Goal: Task Accomplishment & Management: Manage account settings

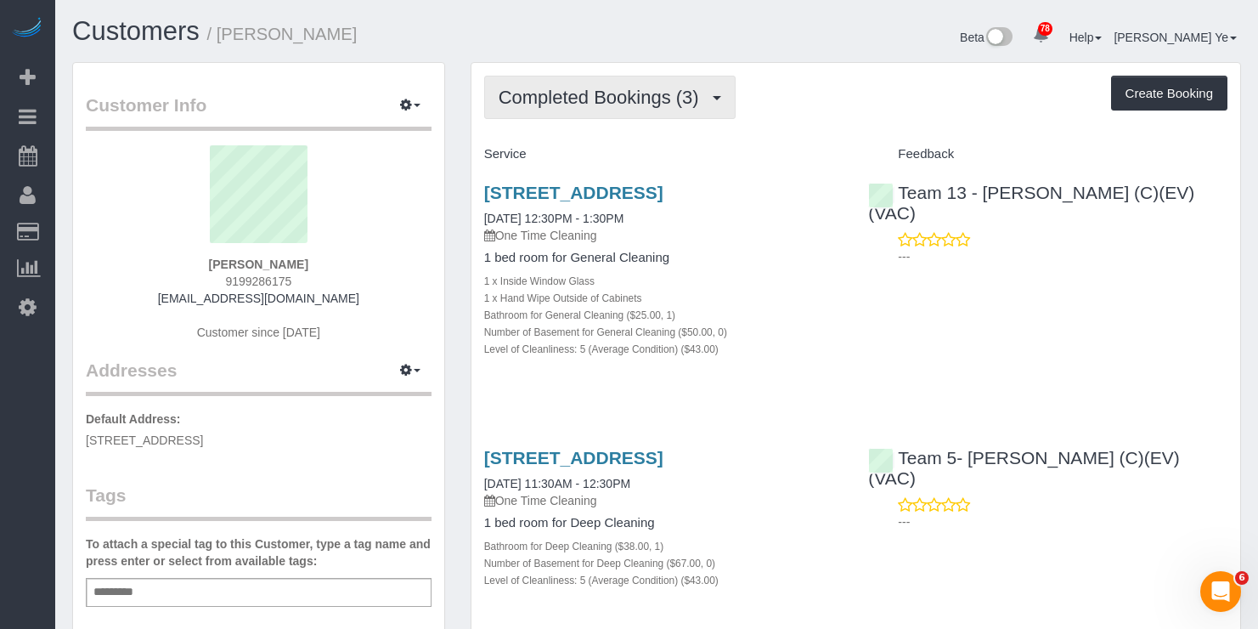
click at [718, 100] on button "Completed Bookings (3)" at bounding box center [610, 97] width 252 height 43
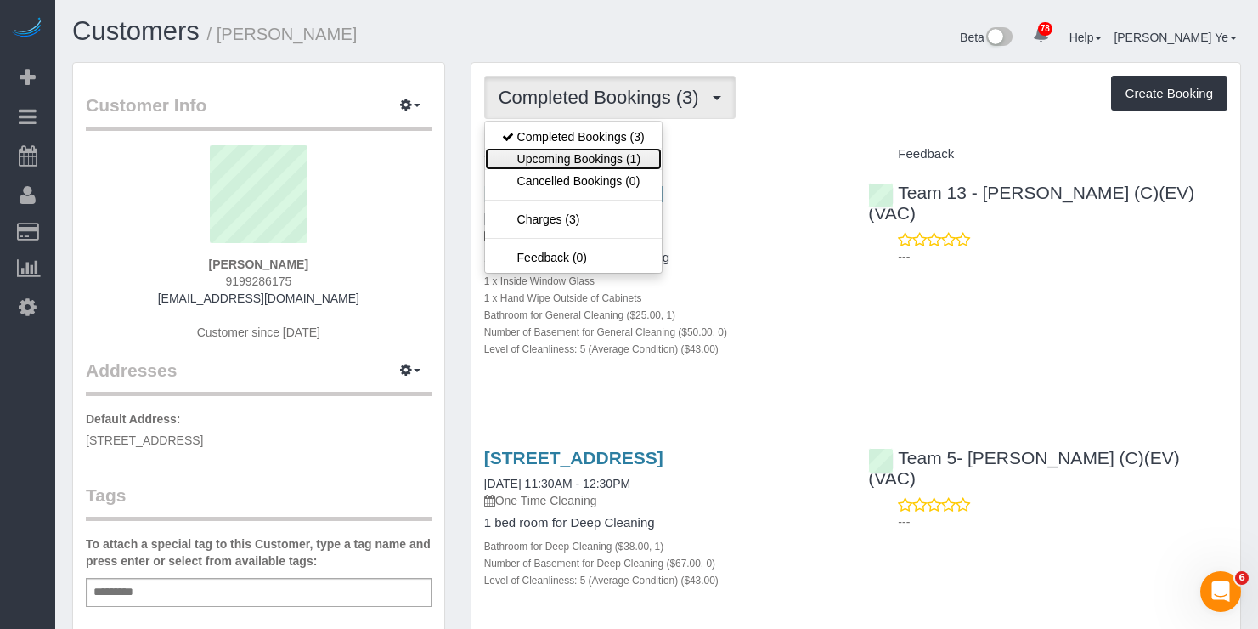
click at [566, 161] on link "Upcoming Bookings (1)" at bounding box center [573, 159] width 177 height 22
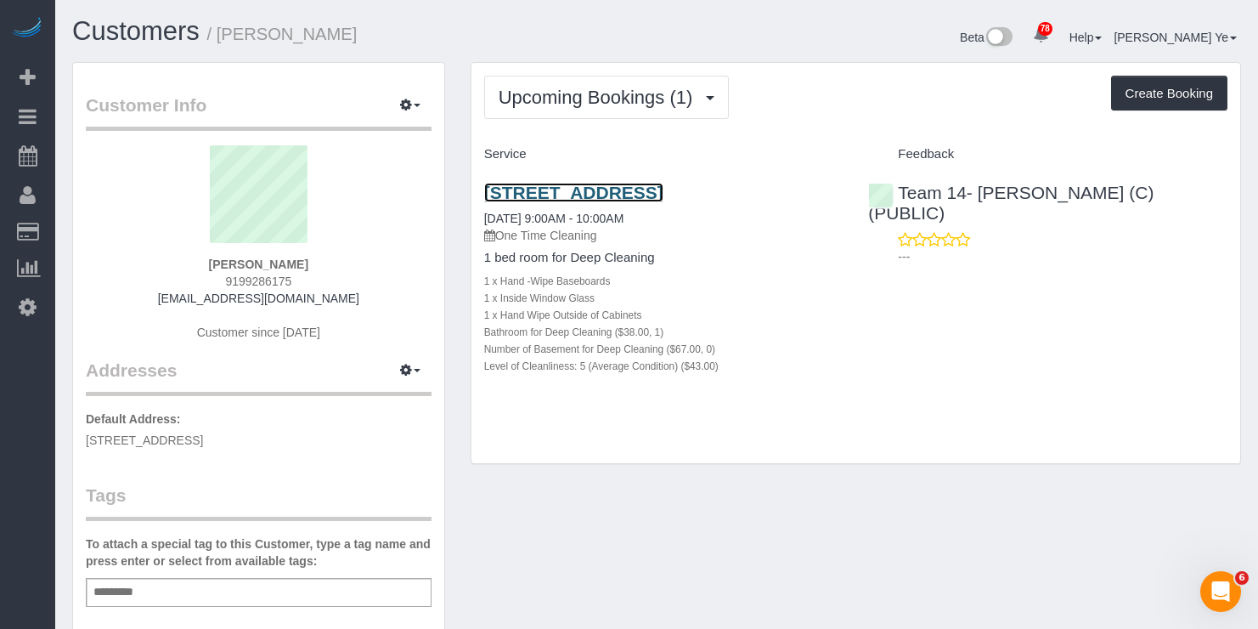
click at [564, 195] on link "[STREET_ADDRESS]" at bounding box center [573, 193] width 179 height 20
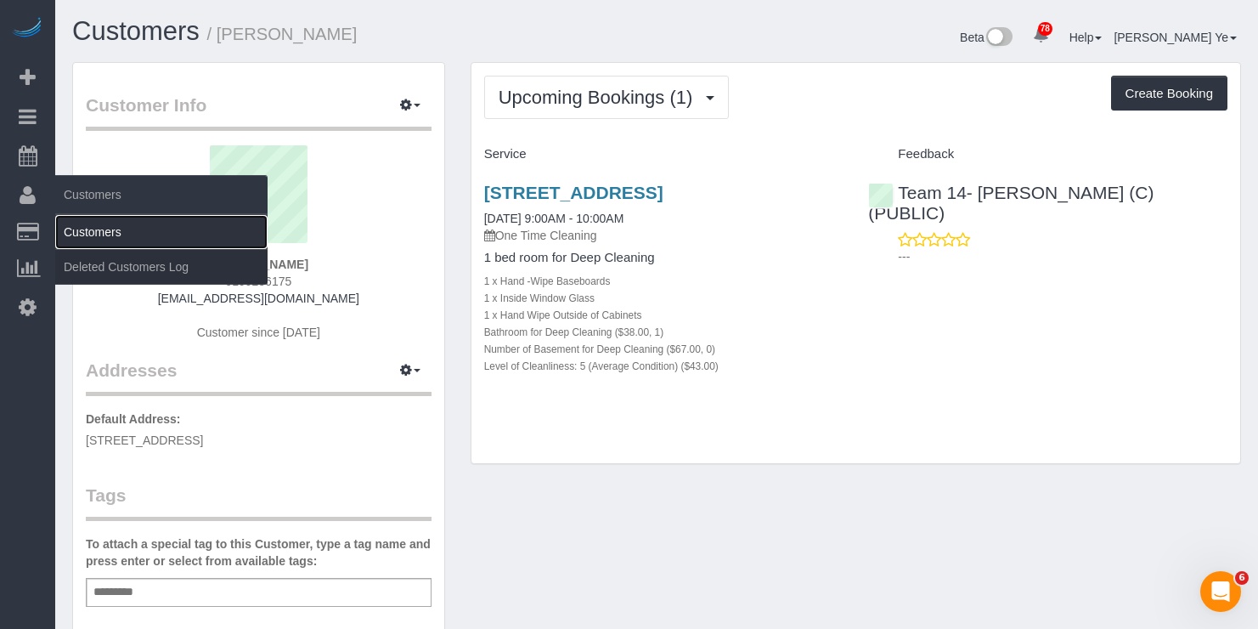
click at [105, 230] on link "Customers" at bounding box center [161, 232] width 212 height 34
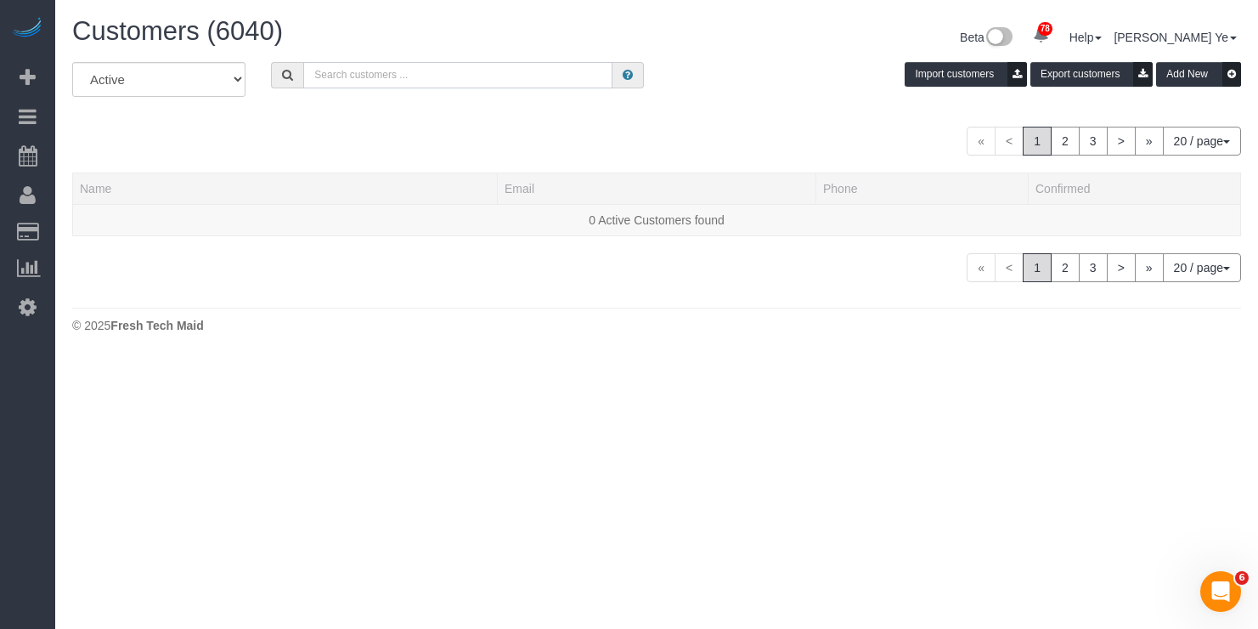
click at [355, 80] on input "text" at bounding box center [457, 75] width 309 height 26
paste input "[PERSON_NAME]"
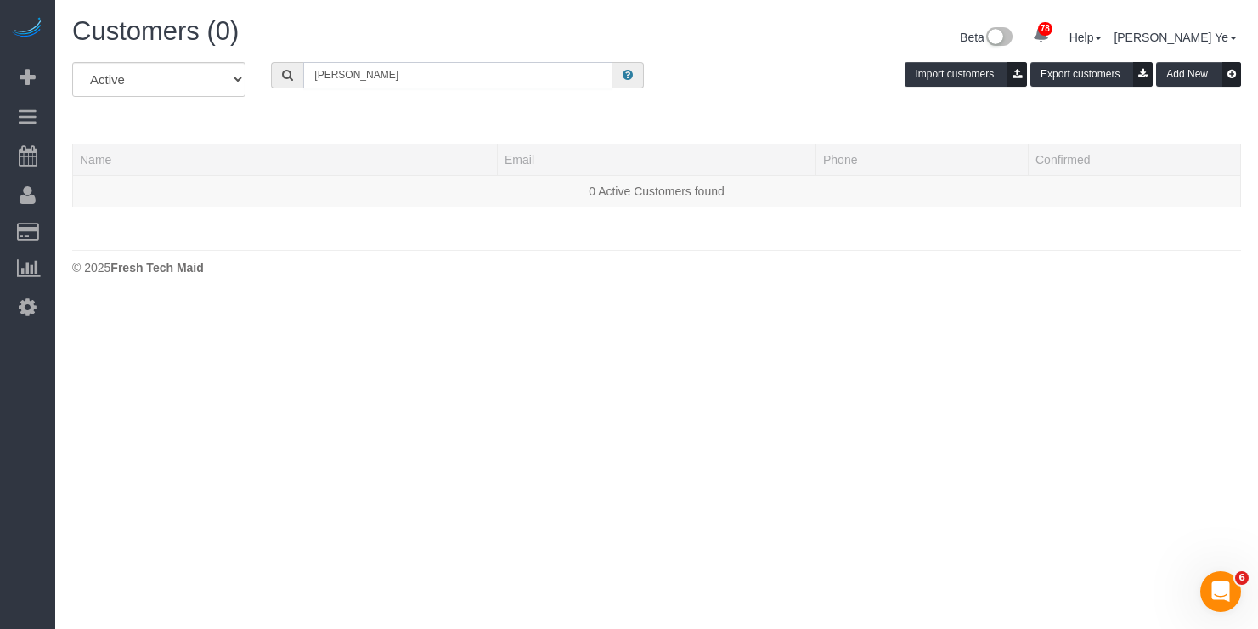
drag, startPoint x: 385, startPoint y: 75, endPoint x: 217, endPoint y: 76, distance: 168.2
click at [217, 76] on div "All Active Archived [GEOGRAPHIC_DATA] Import customers Export customers Add New" at bounding box center [656, 86] width 1195 height 48
paste input "[PERSON_NAME]"
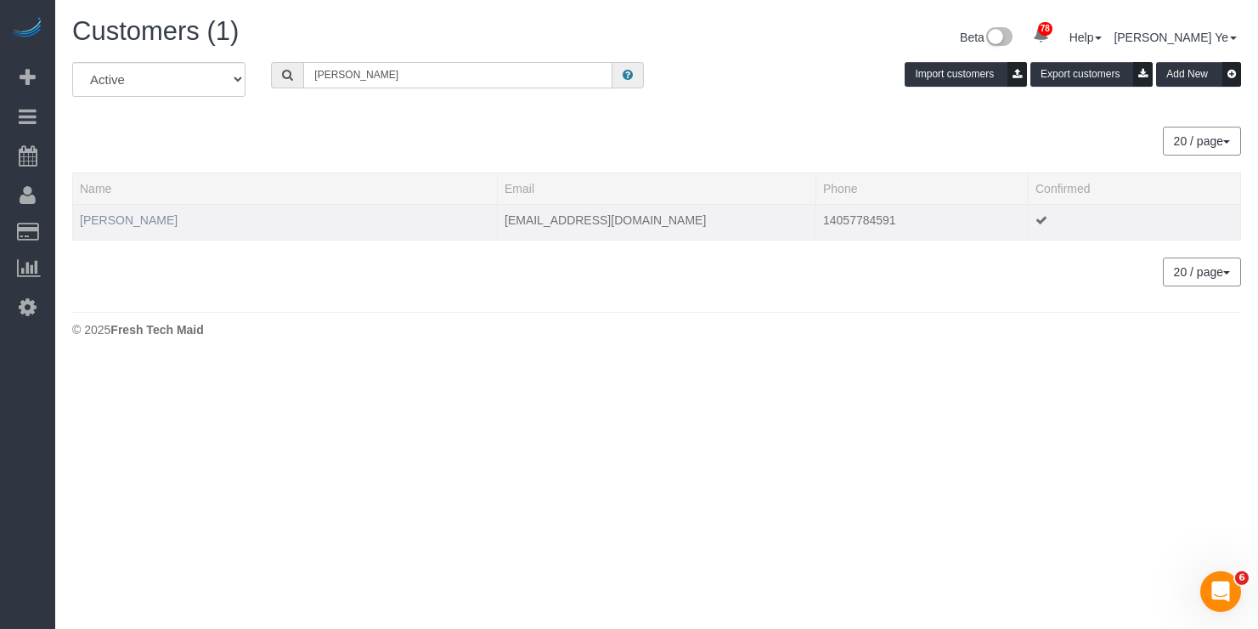
type input "[PERSON_NAME]"
click at [152, 223] on link "[PERSON_NAME]" at bounding box center [129, 220] width 98 height 14
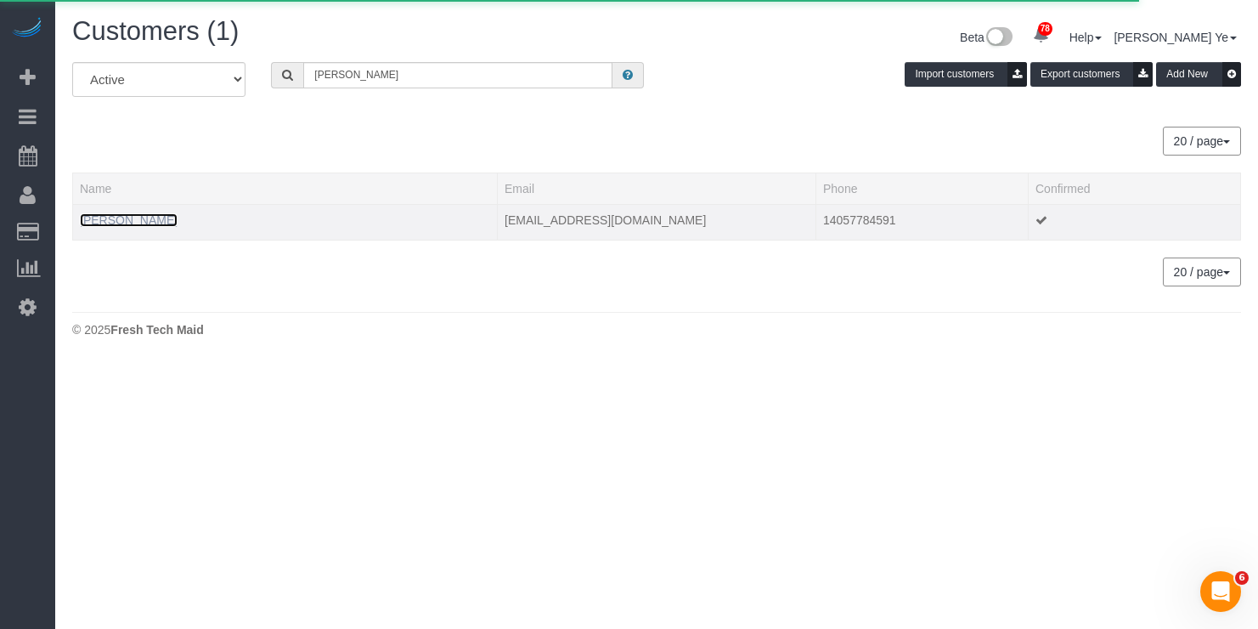
click at [141, 221] on link "[PERSON_NAME]" at bounding box center [129, 220] width 98 height 14
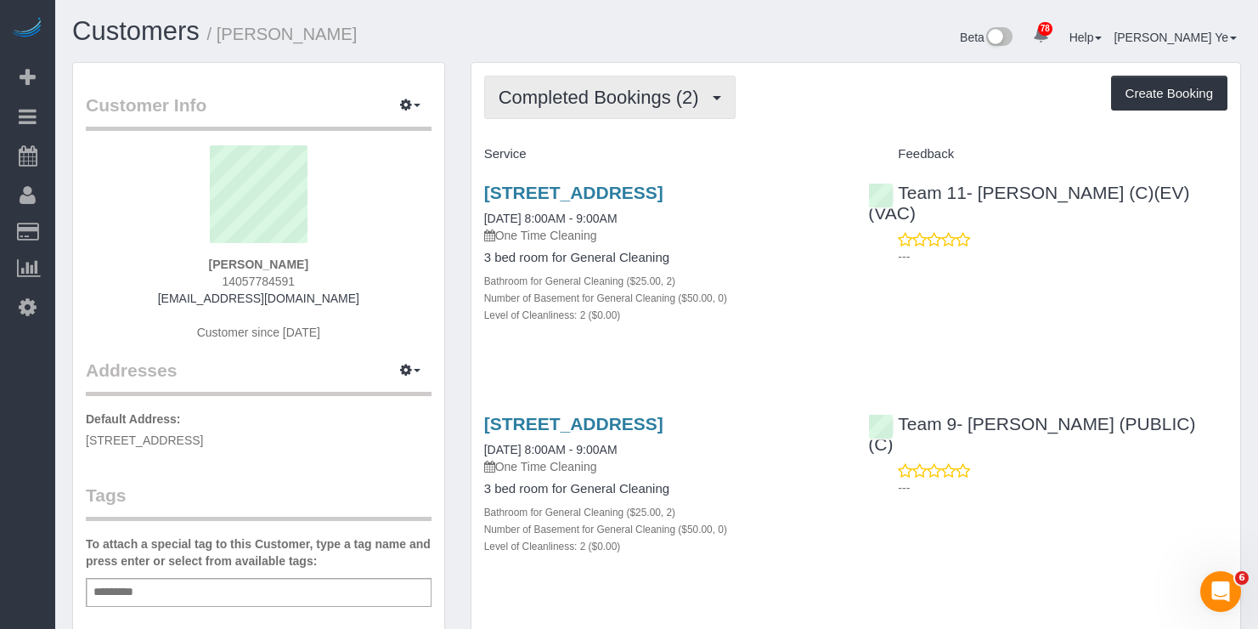
click at [608, 101] on span "Completed Bookings (2)" at bounding box center [603, 97] width 209 height 21
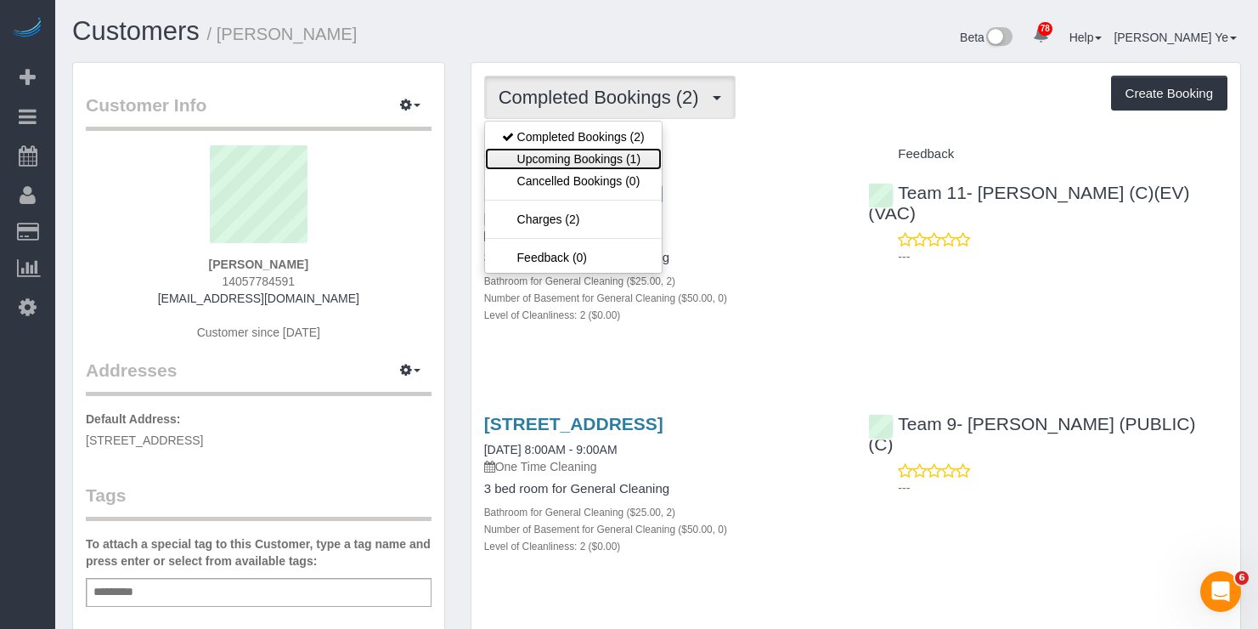
click at [570, 153] on link "Upcoming Bookings (1)" at bounding box center [573, 159] width 177 height 22
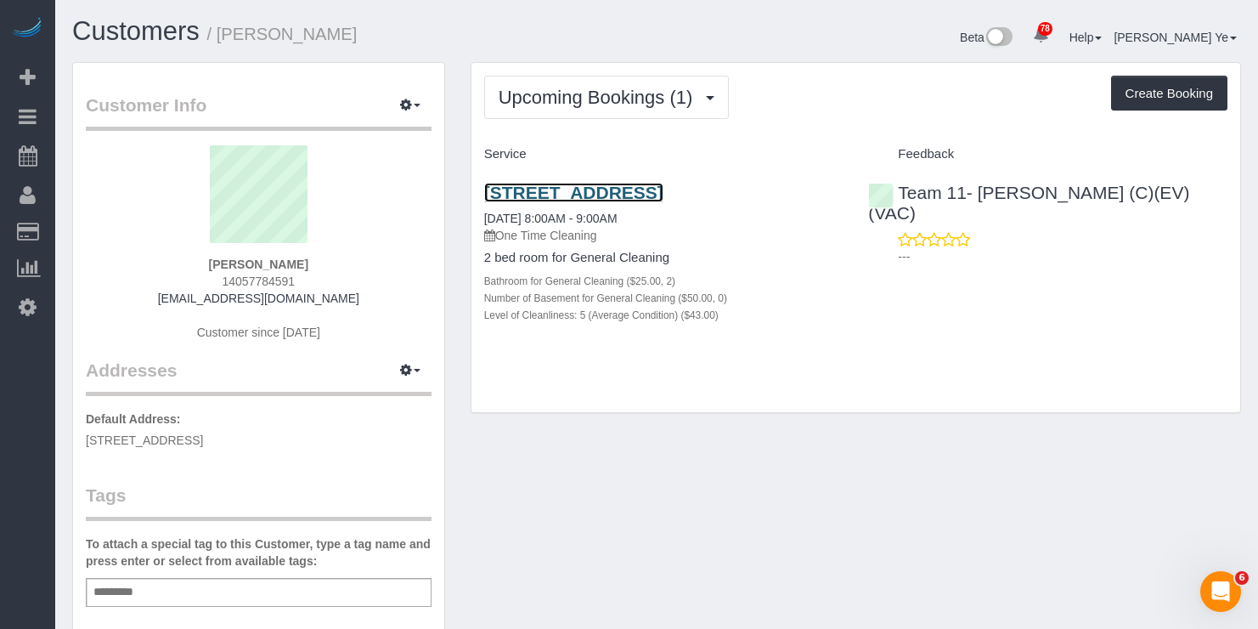
click at [555, 197] on link "[STREET_ADDRESS]" at bounding box center [573, 193] width 179 height 20
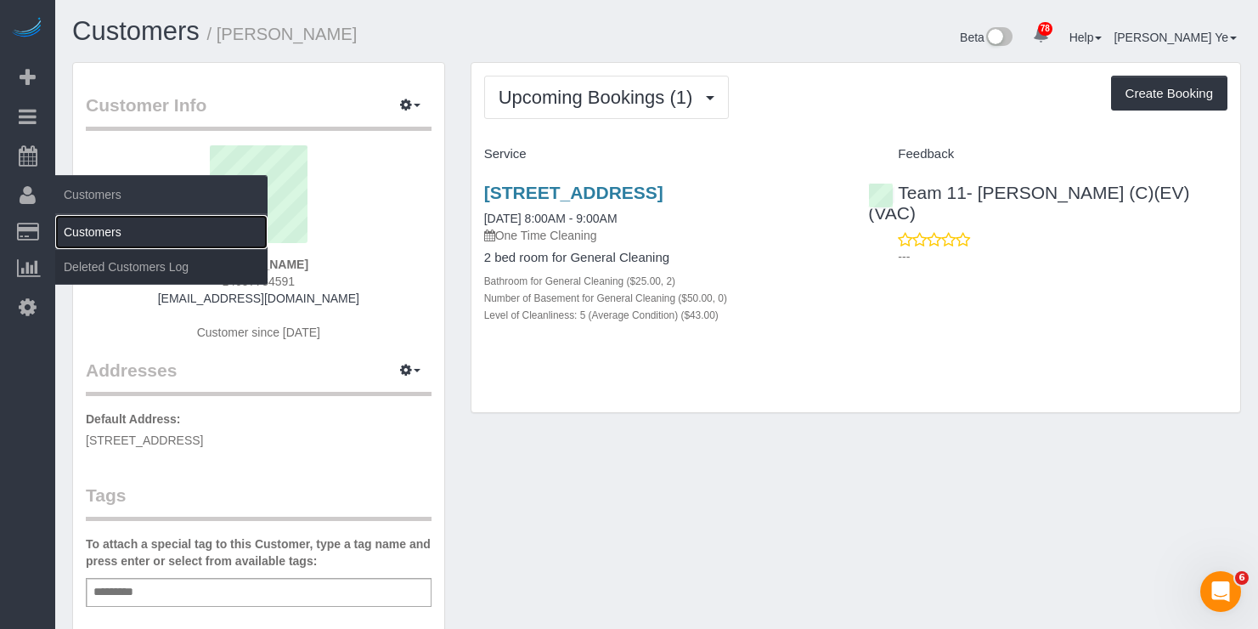
click at [75, 232] on link "Customers" at bounding box center [161, 232] width 212 height 34
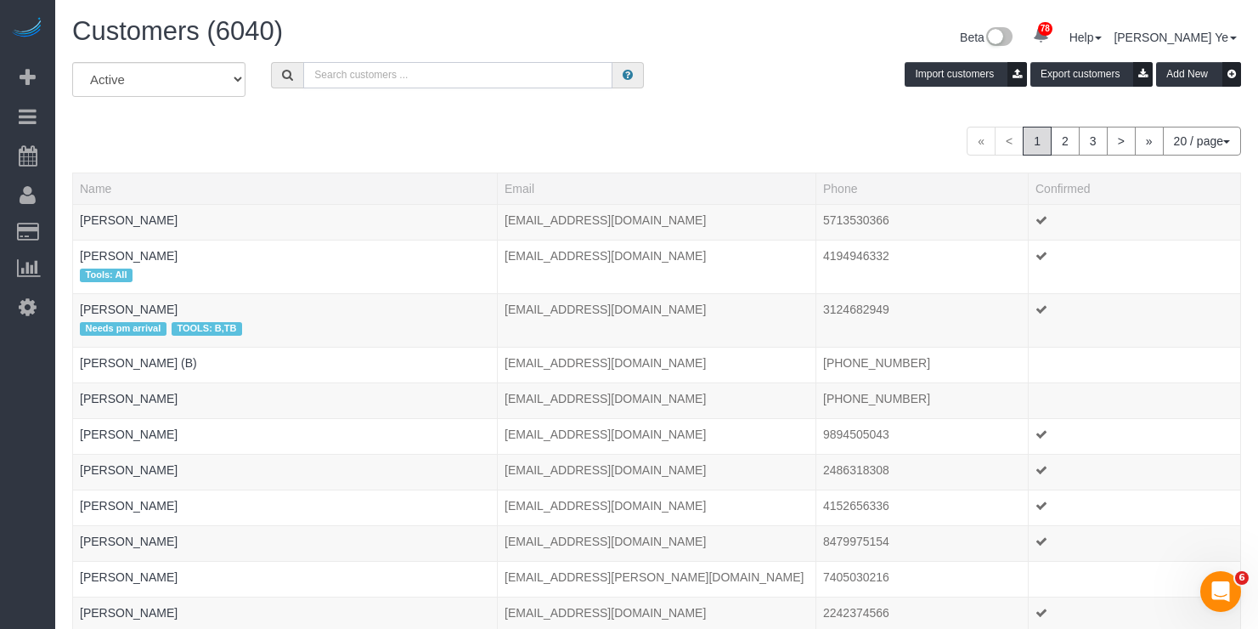
click at [350, 72] on input "text" at bounding box center [457, 75] width 309 height 26
paste input "[PERSON_NAME]"
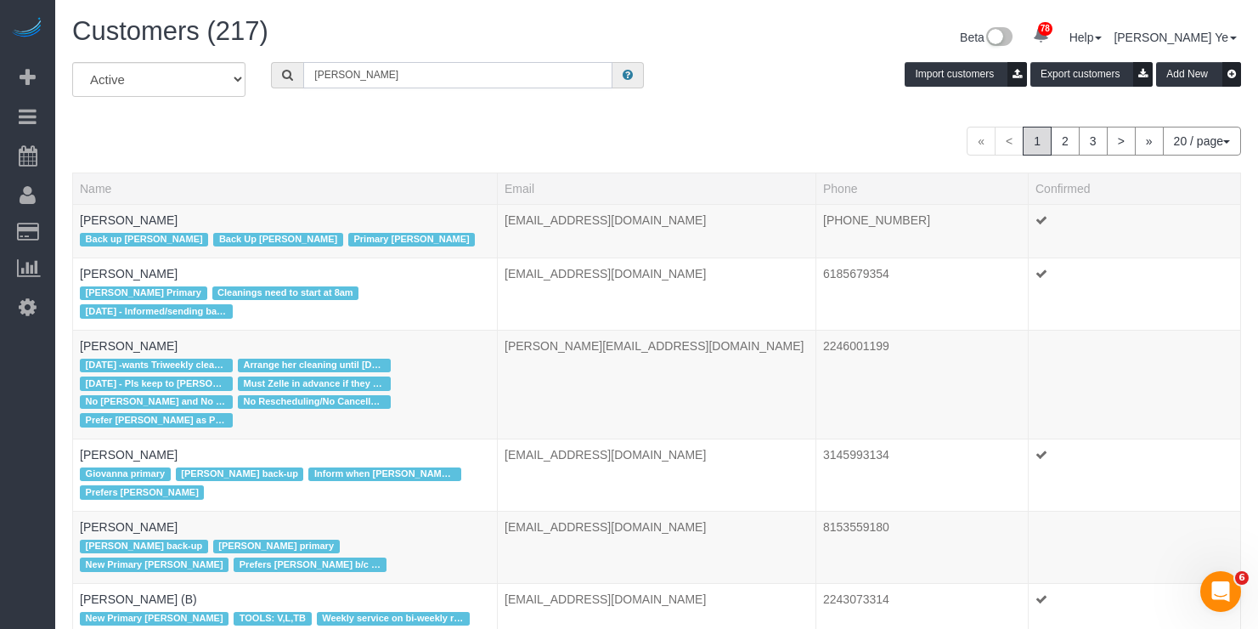
drag, startPoint x: 362, startPoint y: 78, endPoint x: 287, endPoint y: 76, distance: 74.8
click at [287, 76] on div "[PERSON_NAME]" at bounding box center [457, 75] width 373 height 26
paste input "8477026380"
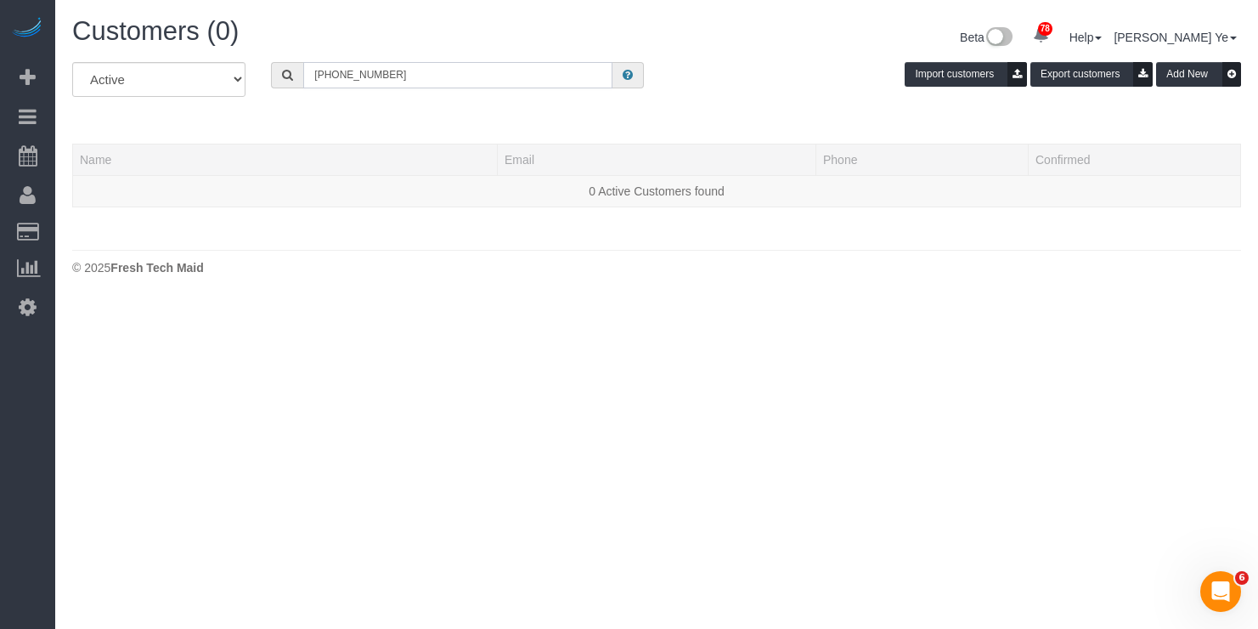
drag, startPoint x: 389, startPoint y: 76, endPoint x: 224, endPoint y: 73, distance: 164.9
click at [224, 73] on div "All Active Archived [PHONE_NUMBER] Import customers Export customers Add New" at bounding box center [656, 86] width 1195 height 48
paste input "[EMAIL_ADDRESS][DOMAIN_NAME]"
type input "[EMAIL_ADDRESS][DOMAIN_NAME]"
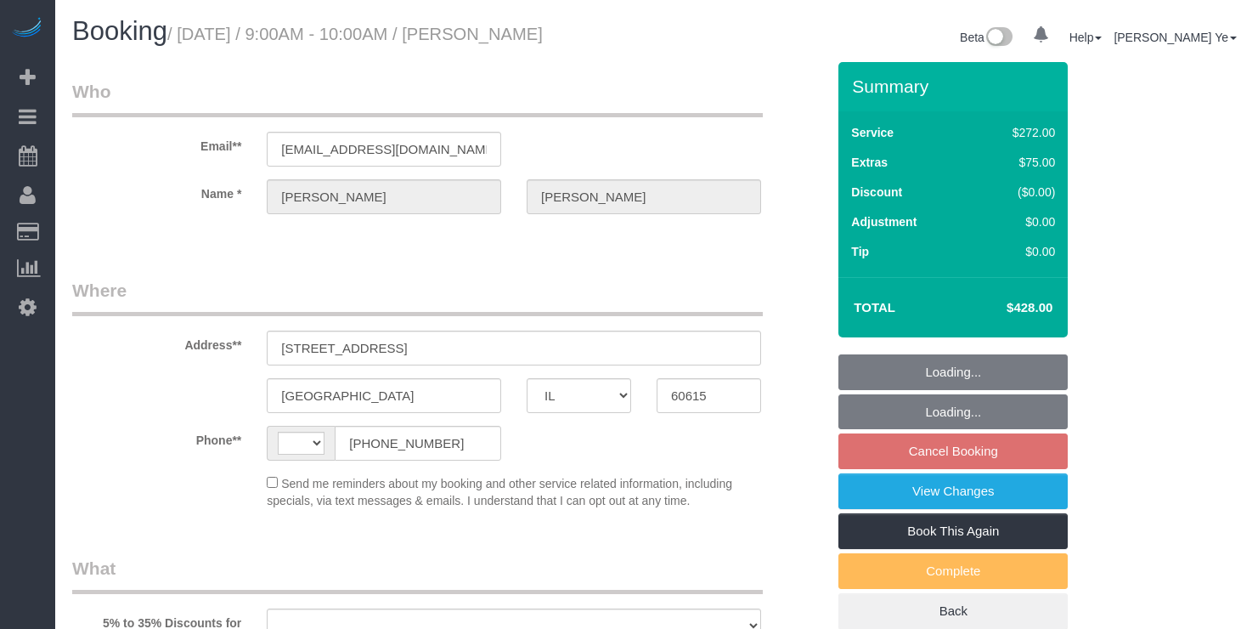
select select "IL"
select select "string:US"
select select "object:802"
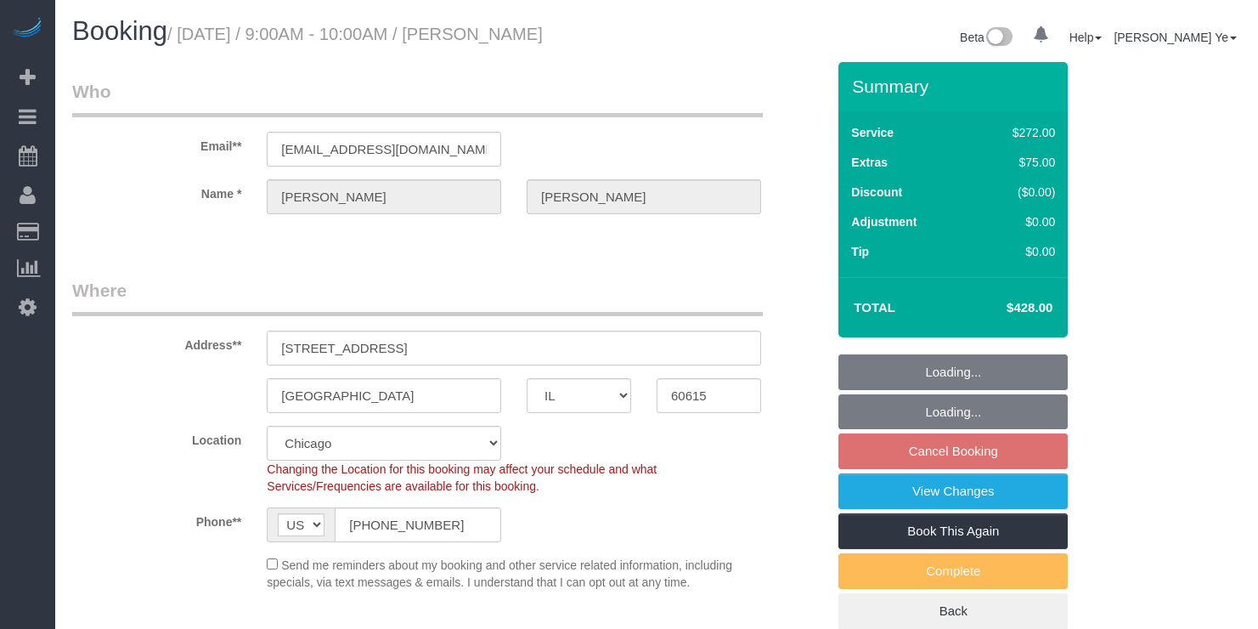
select select "string:fspay-e1b4e826-9504-4b98-8dab-42cf44e718b5"
select select "number:1"
select select "number:66"
select select "number:139"
select select "number:106"
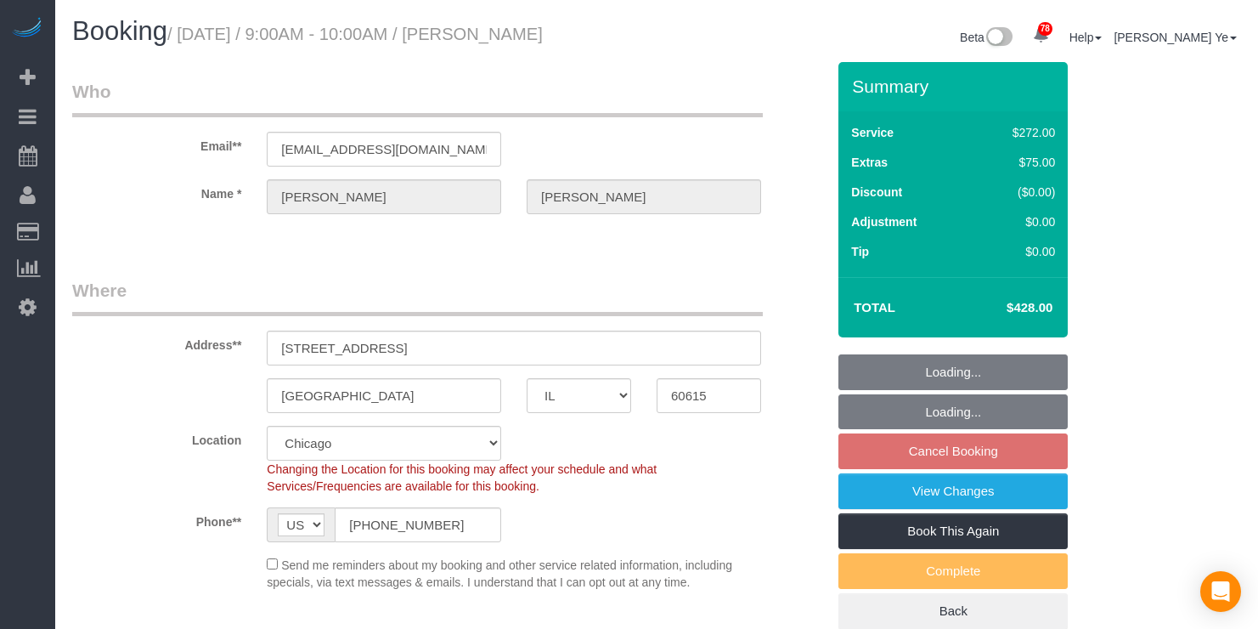
select select "object:1266"
select select "513"
select select "5"
select select "spot1"
select select "5"
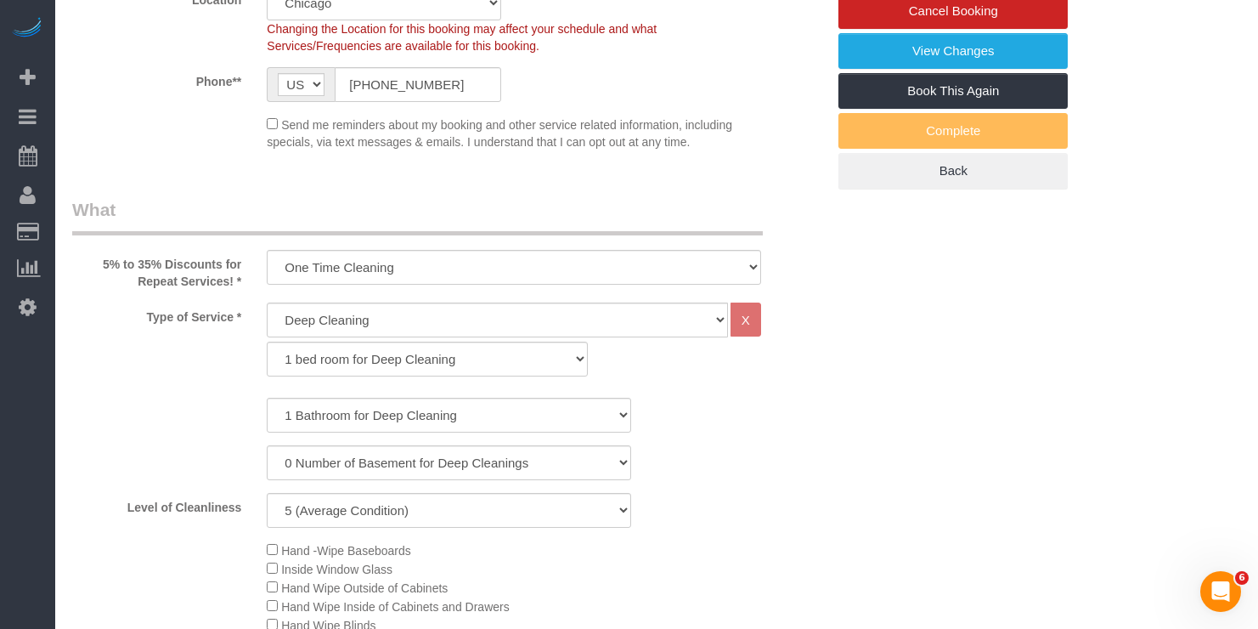
scroll to position [438, 0]
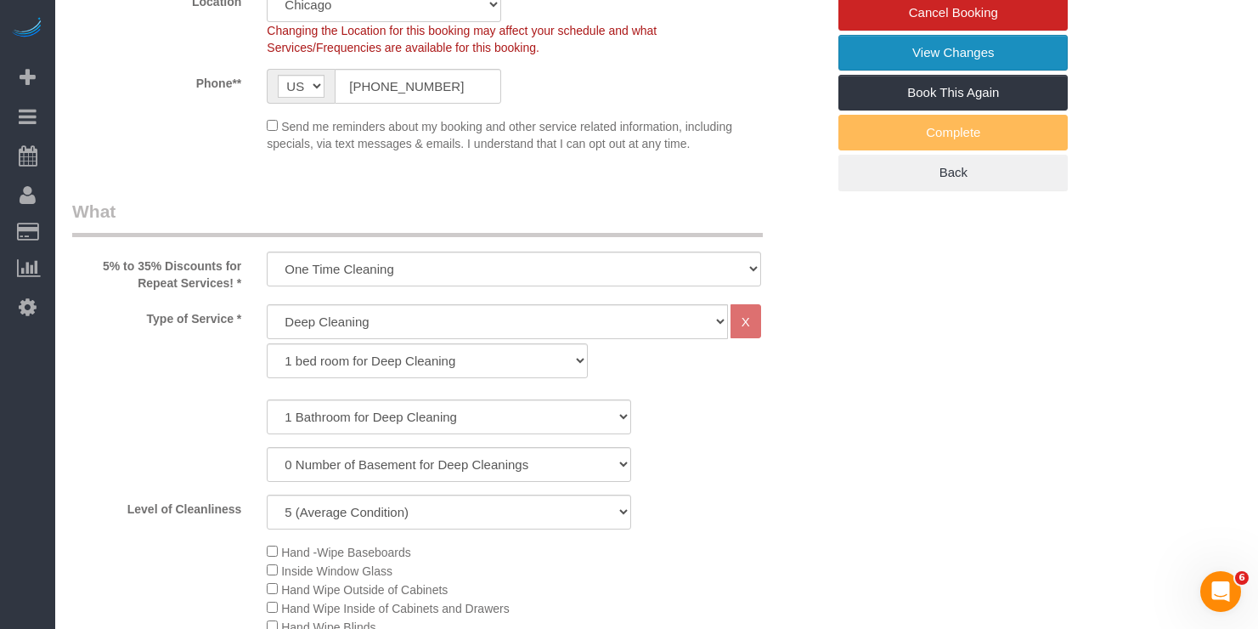
click at [941, 71] on link "View Changes" at bounding box center [953, 53] width 229 height 36
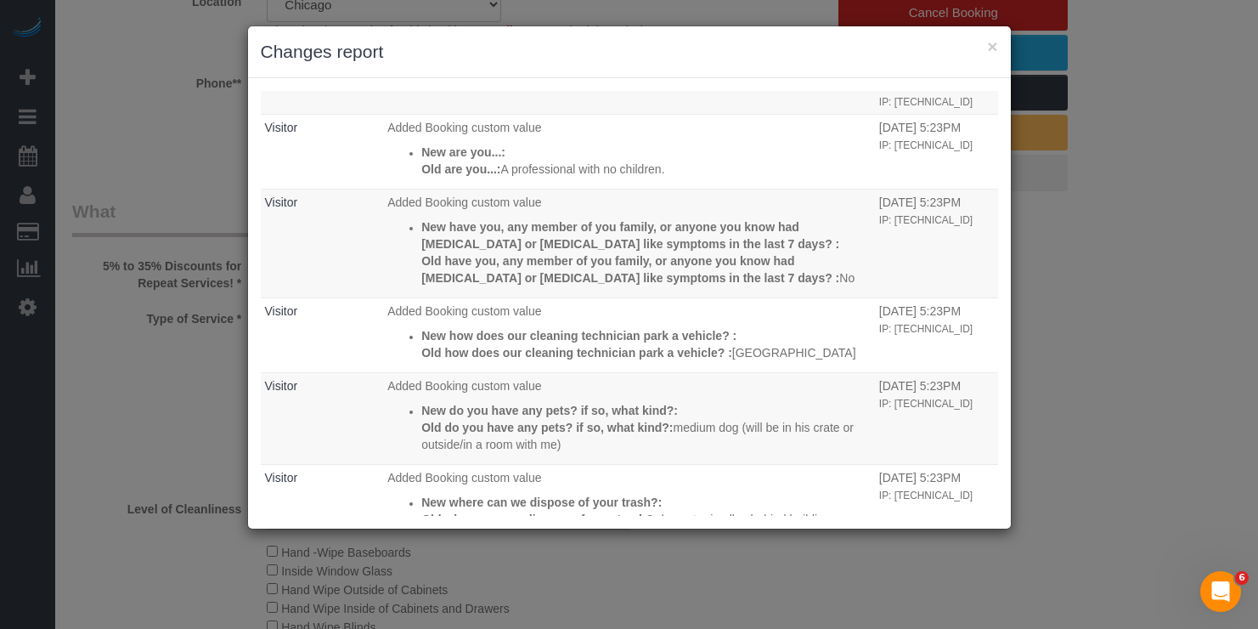
scroll to position [0, 0]
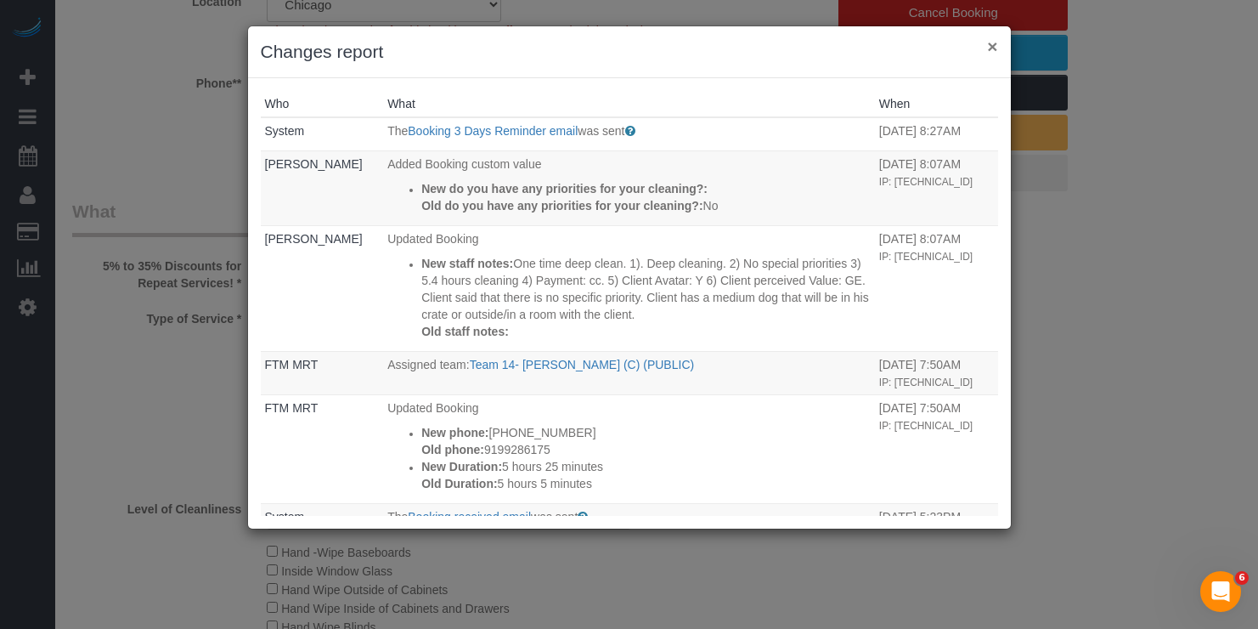
click at [990, 47] on button "×" at bounding box center [992, 46] width 10 height 18
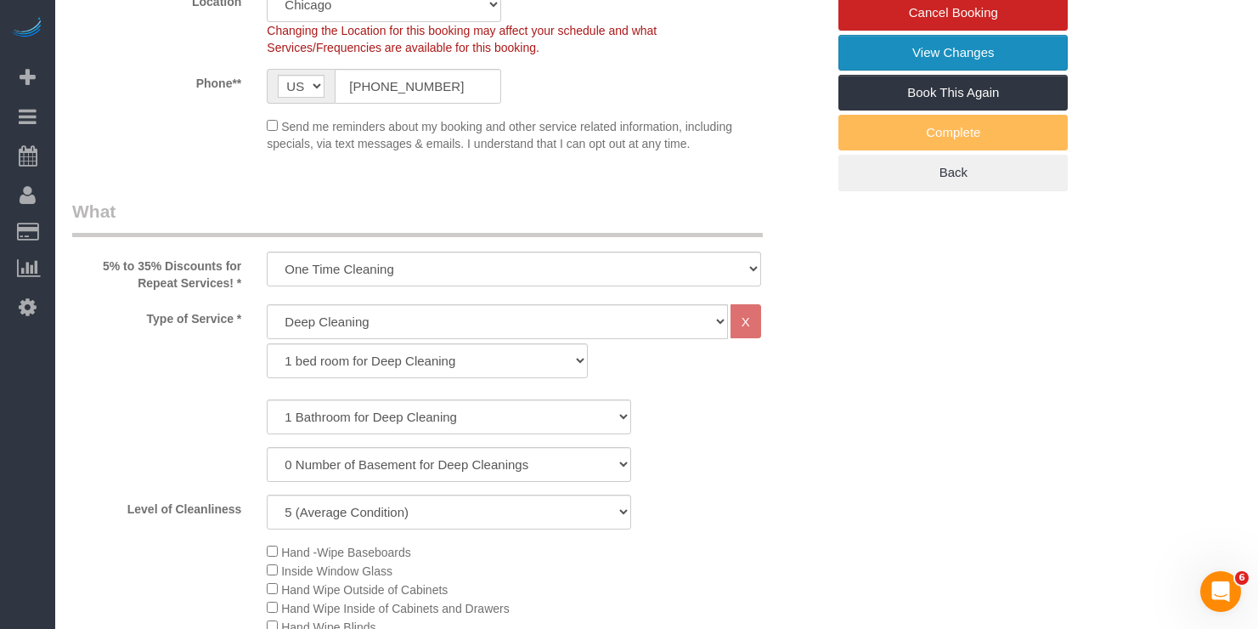
click at [953, 68] on link "View Changes" at bounding box center [953, 53] width 229 height 36
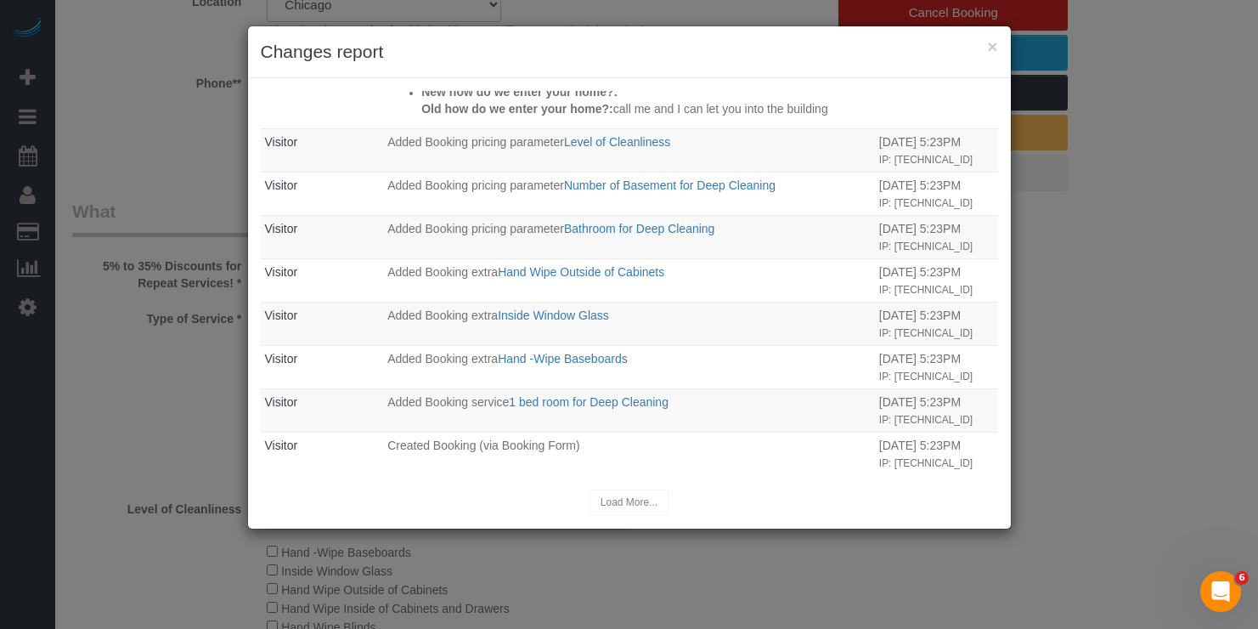
scroll to position [1397, 0]
click at [1047, 482] on div "× Changes report Who What When System The Booking 3 Days Reminder email was sen…" at bounding box center [629, 314] width 1258 height 629
click at [991, 50] on button "×" at bounding box center [992, 46] width 10 height 18
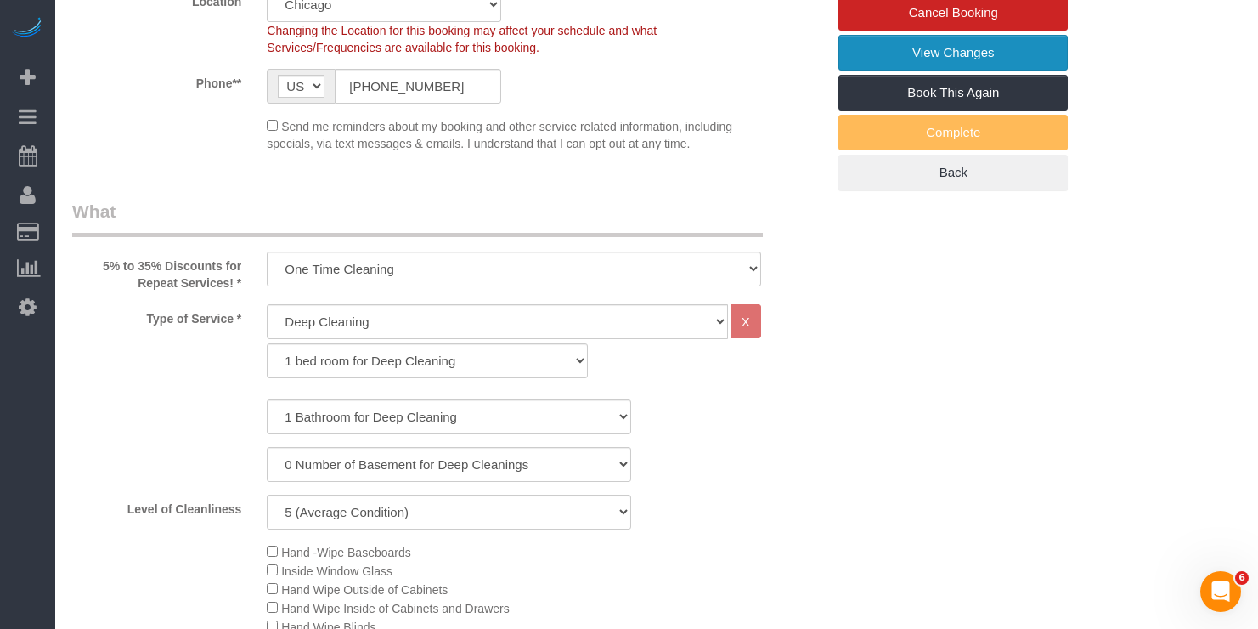
scroll to position [0, 0]
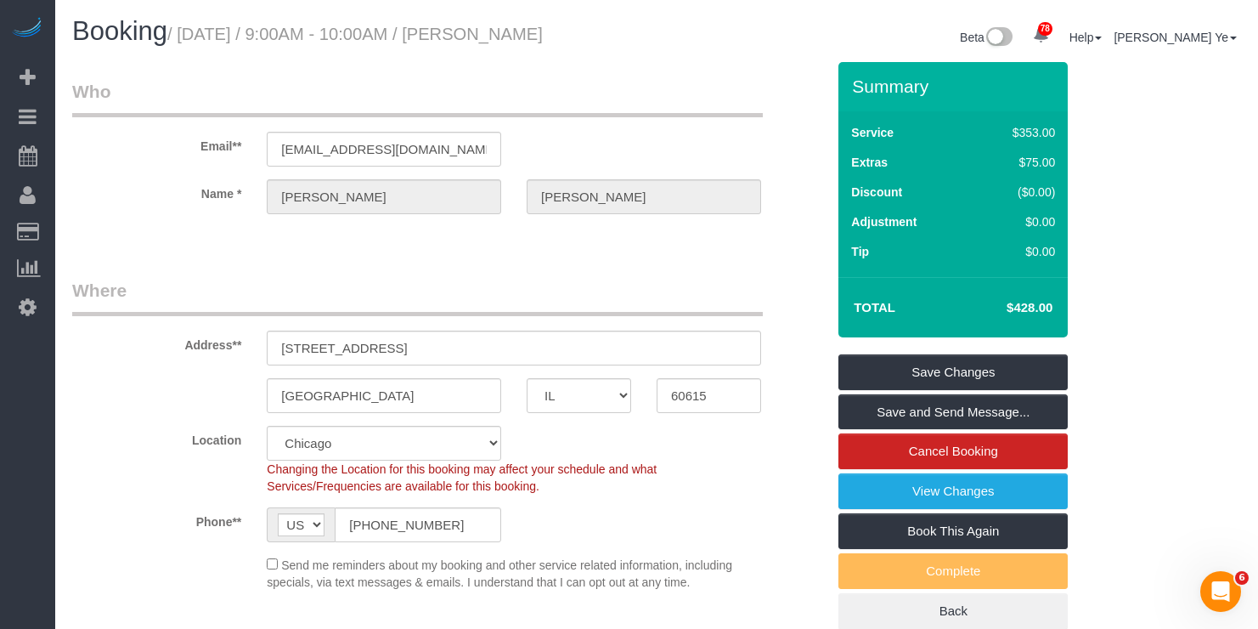
drag, startPoint x: 495, startPoint y: 36, endPoint x: 661, endPoint y: 39, distance: 165.7
click at [661, 39] on div "Booking / August 27, 2025 / 9:00AM - 10:00AM / Rebecca Posner-Hess Beta 78 Your…" at bounding box center [656, 39] width 1195 height 45
copy div "[PERSON_NAME]"
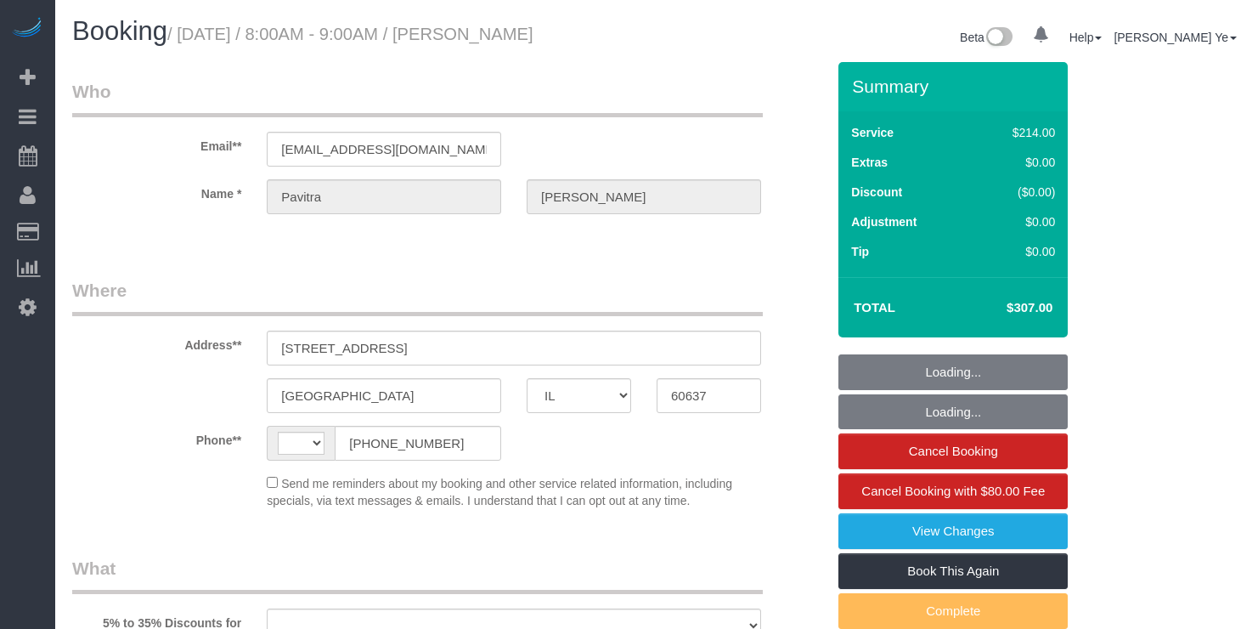
select select "IL"
select select "string:cash"
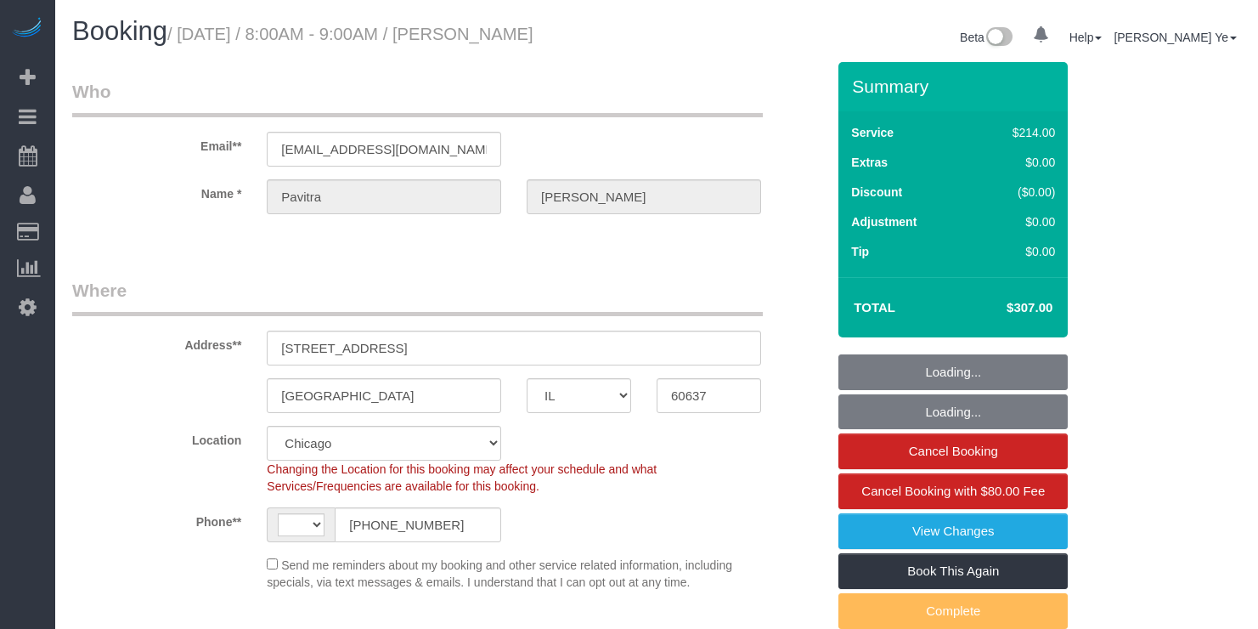
select select "string:US"
select select "object:939"
select select "512"
select select "2"
select select "5"
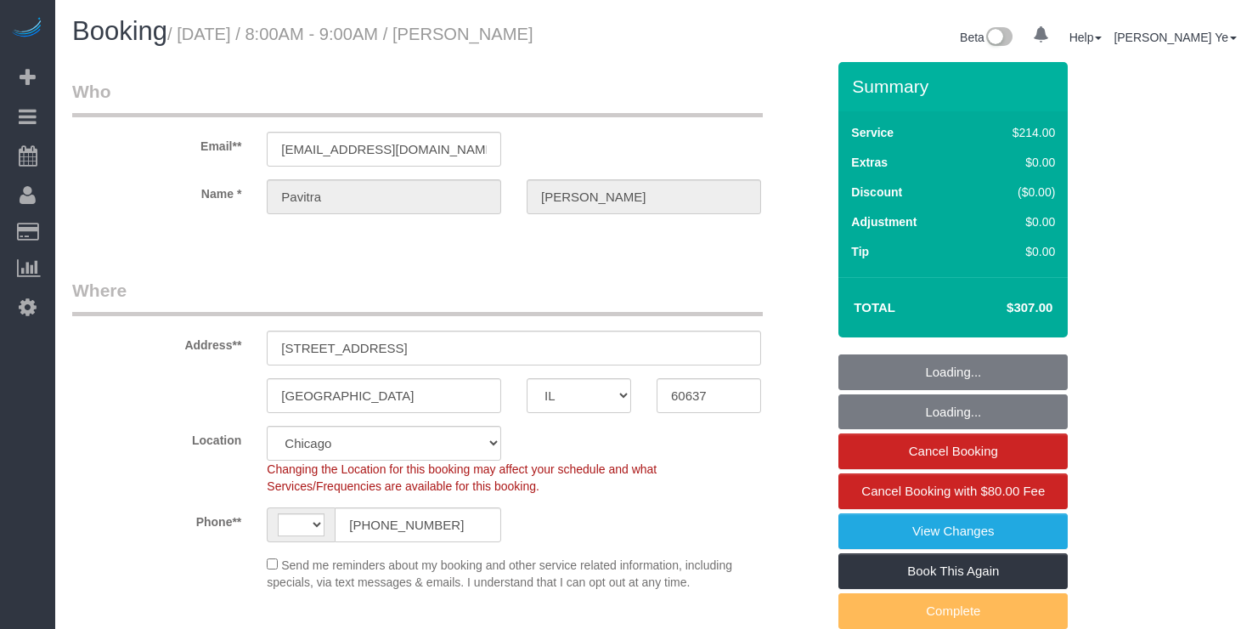
select select "spot1"
select select "number:1"
select select "number:67"
select select "number:139"
select select "number:106"
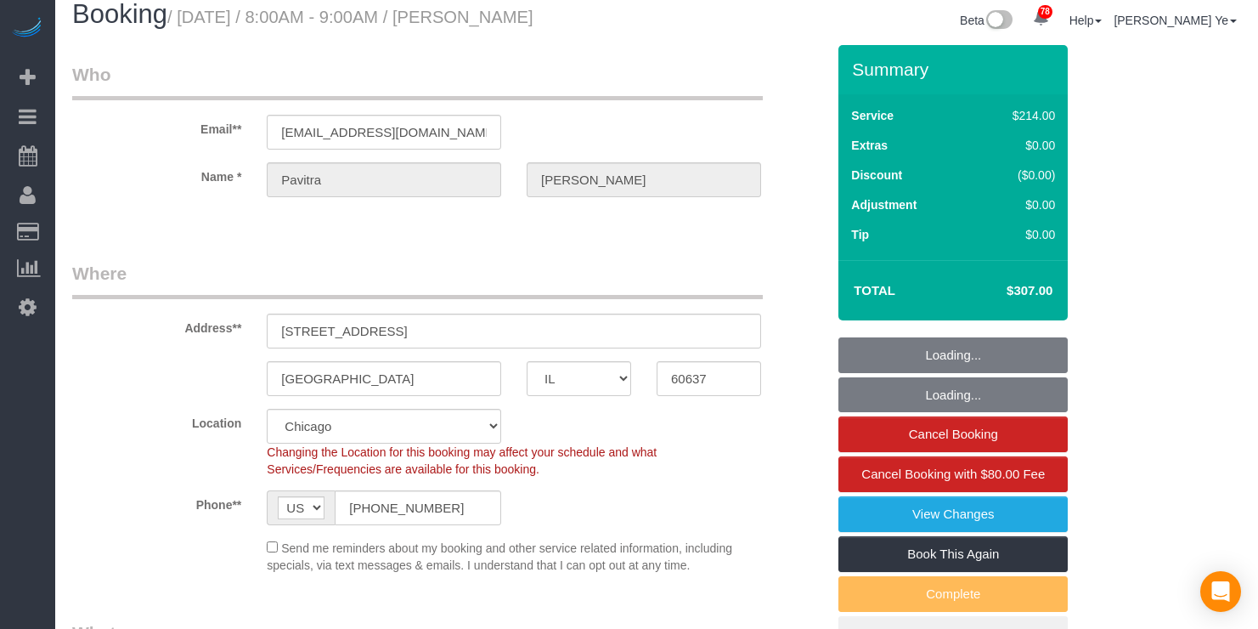
select select "object:1256"
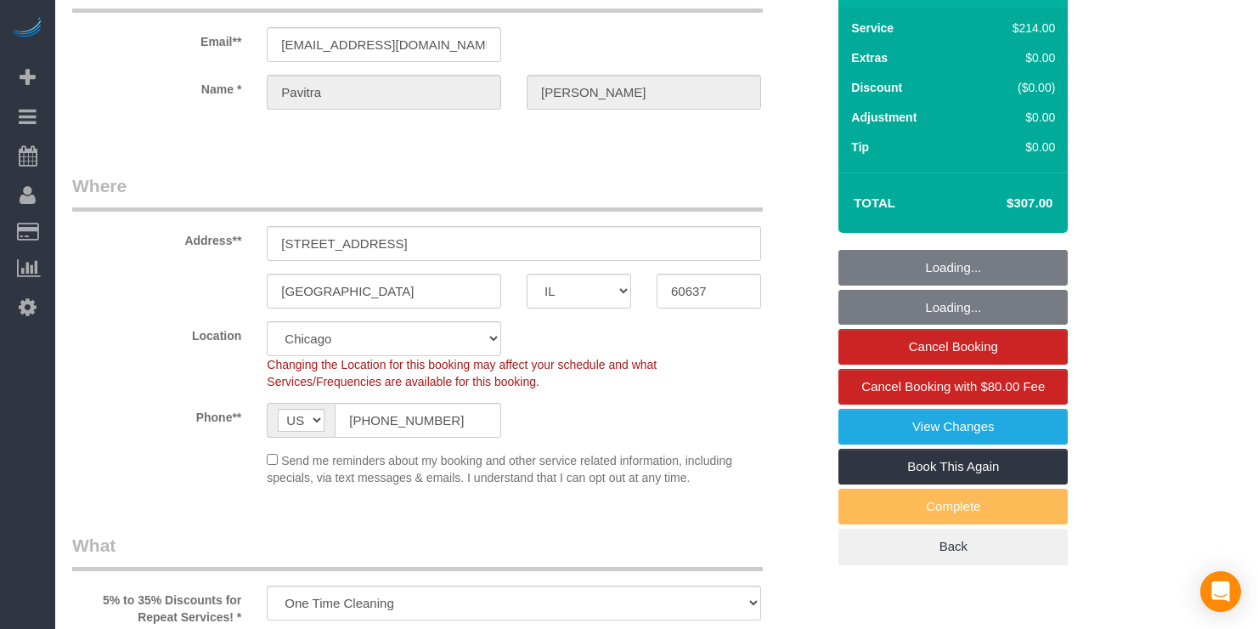
select select "2"
select select "5"
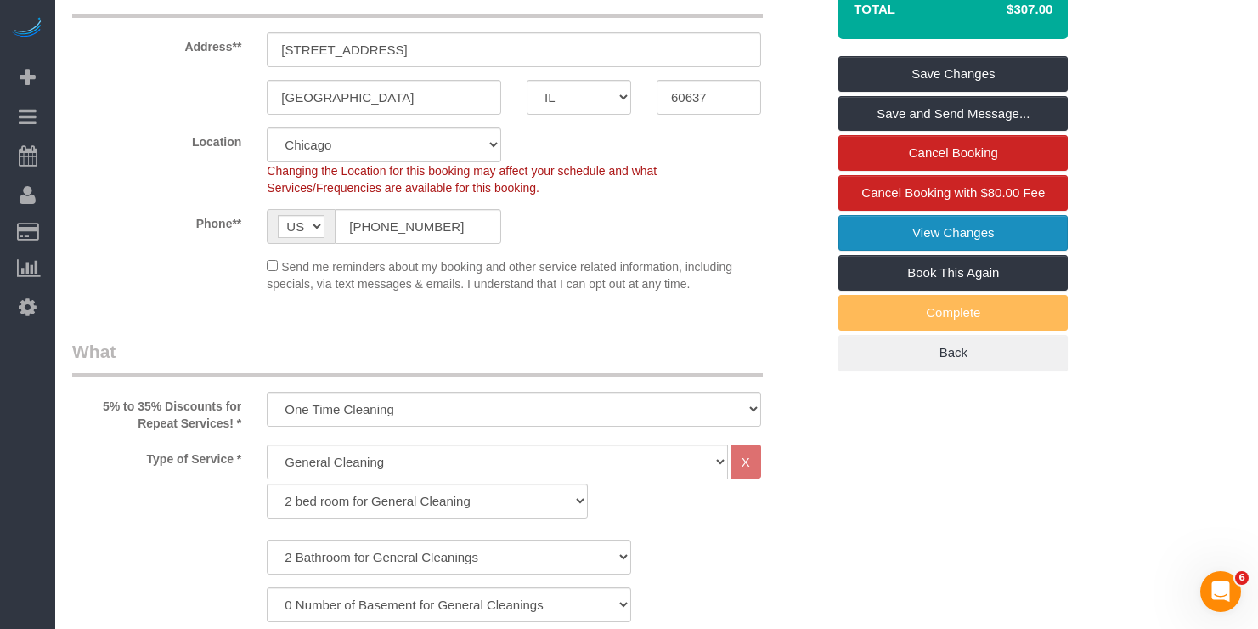
click at [940, 230] on link "View Changes" at bounding box center [953, 233] width 229 height 36
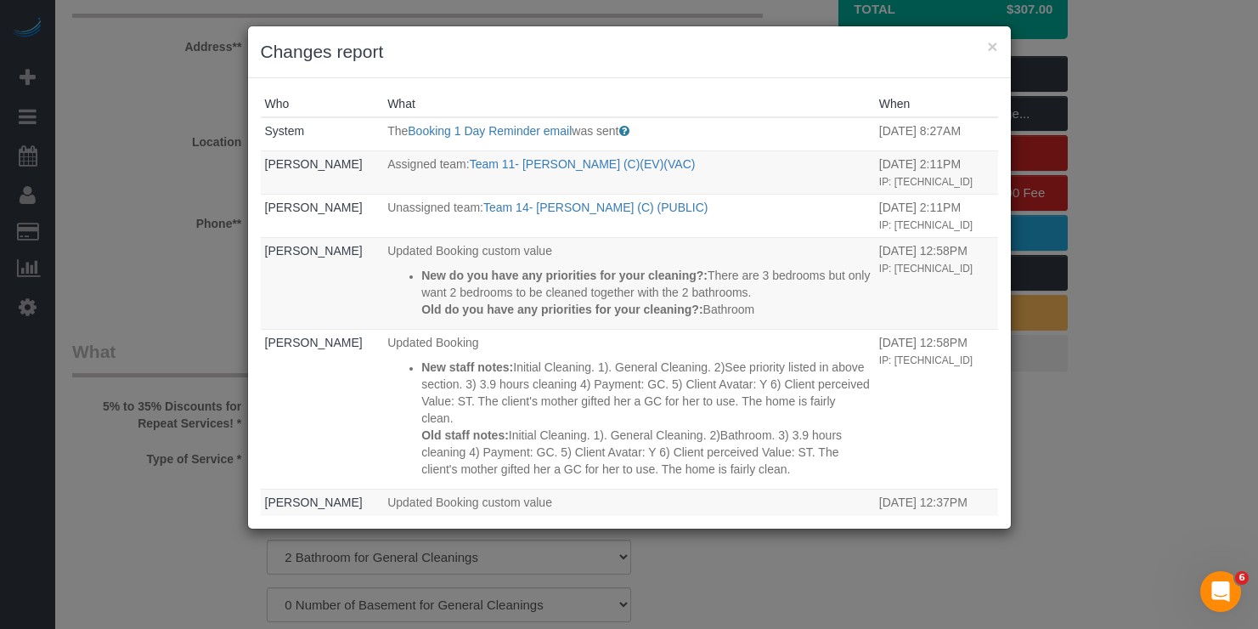
click at [987, 46] on h3 "Changes report" at bounding box center [630, 51] width 738 height 25
click at [992, 48] on button "×" at bounding box center [992, 46] width 10 height 18
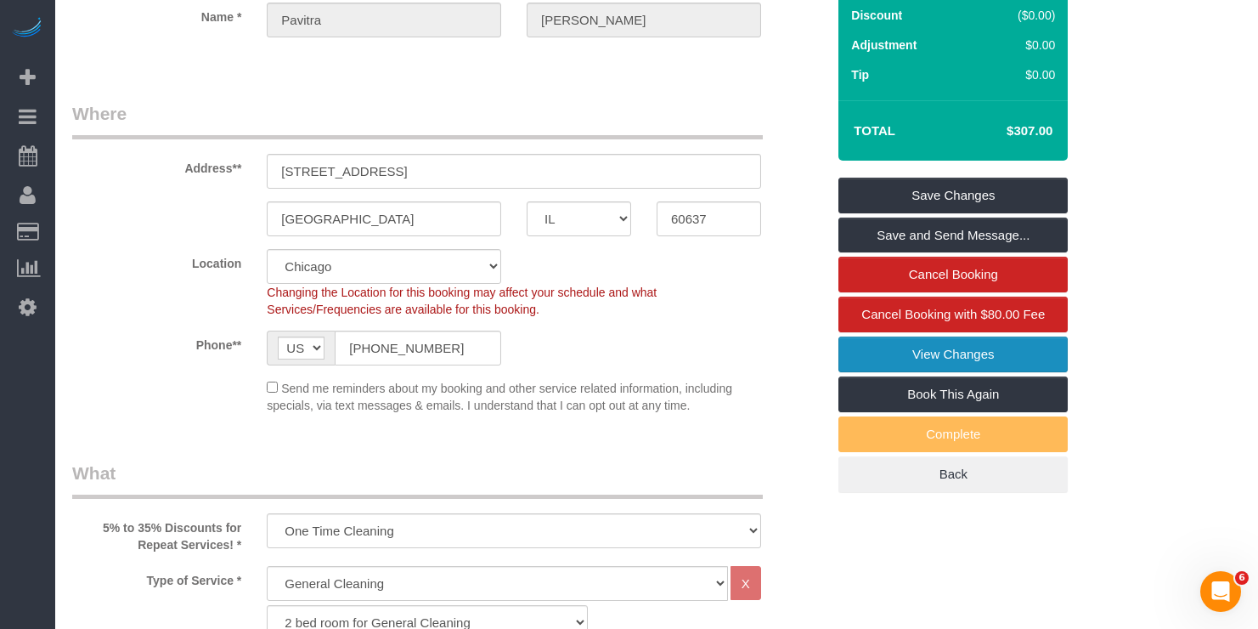
scroll to position [169, 0]
